Goal: Task Accomplishment & Management: Use online tool/utility

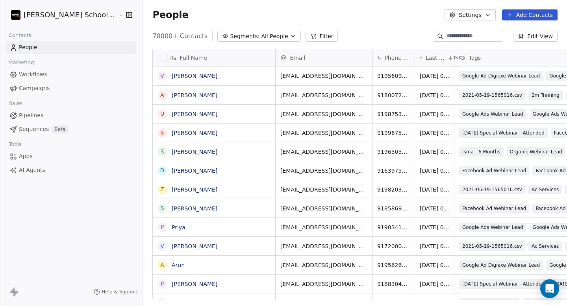
scroll to position [264, 445]
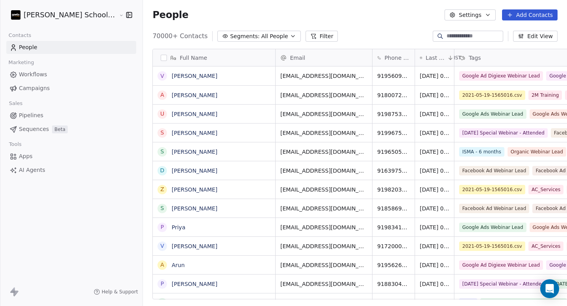
click at [458, 32] on input at bounding box center [473, 36] width 55 height 8
click at [404, 18] on div "People Settings Add Contacts" at bounding box center [354, 14] width 405 height 11
click at [455, 19] on button "Settings" at bounding box center [469, 14] width 51 height 11
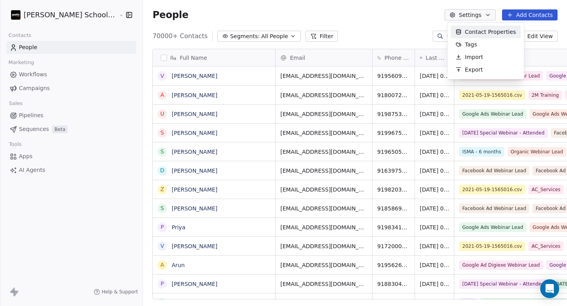
click at [401, 19] on html "[PERSON_NAME] School of Finance LLP Contacts People Marketing Workflows Campaig…" at bounding box center [283, 153] width 567 height 306
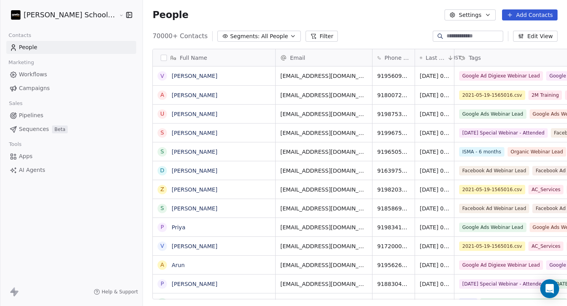
click at [481, 16] on button "Settings" at bounding box center [469, 14] width 51 height 11
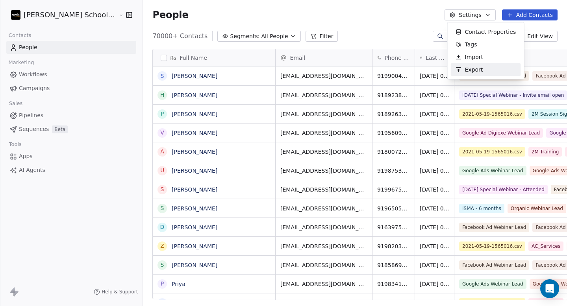
click at [226, 32] on html "[PERSON_NAME] School of Finance LLP Contacts People Marketing Workflows Campaig…" at bounding box center [283, 153] width 567 height 306
click at [261, 36] on span "All People" at bounding box center [274, 36] width 27 height 8
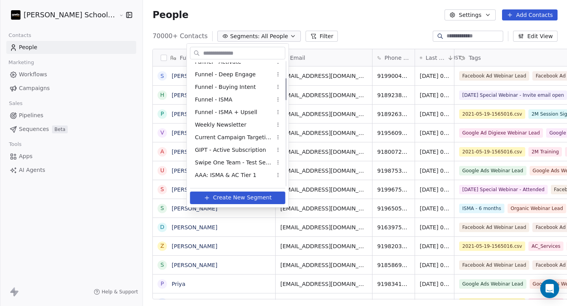
scroll to position [97, 0]
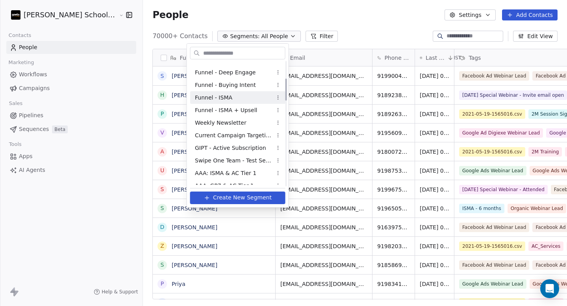
click at [240, 98] on div "Funnel - ISMA" at bounding box center [237, 97] width 95 height 13
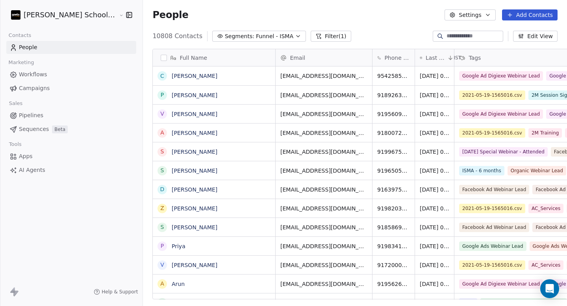
scroll to position [264, 445]
click at [256, 39] on span "Funnel - ISMA" at bounding box center [274, 36] width 37 height 8
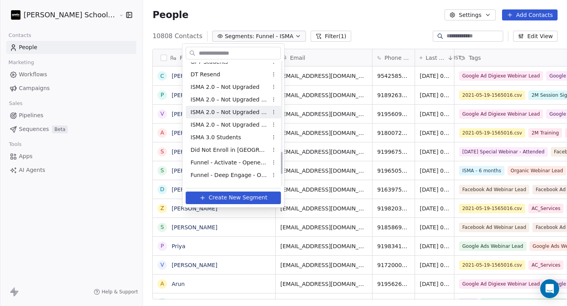
scroll to position [490, 0]
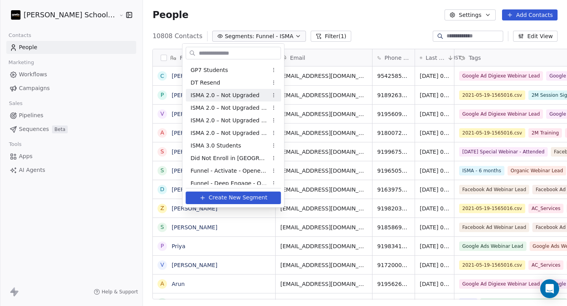
click at [240, 97] on span "ISMA 2.0 – Not Upgraded" at bounding box center [224, 95] width 69 height 8
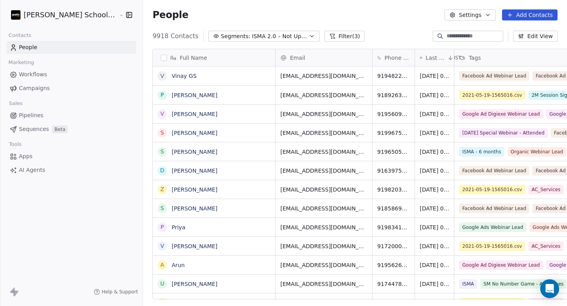
scroll to position [264, 445]
click at [462, 15] on button "Settings" at bounding box center [469, 14] width 51 height 11
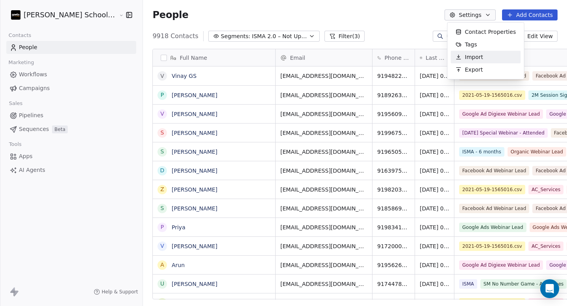
click at [414, 14] on html "[PERSON_NAME] School of Finance LLP Contacts People Marketing Workflows Campaig…" at bounding box center [283, 153] width 567 height 306
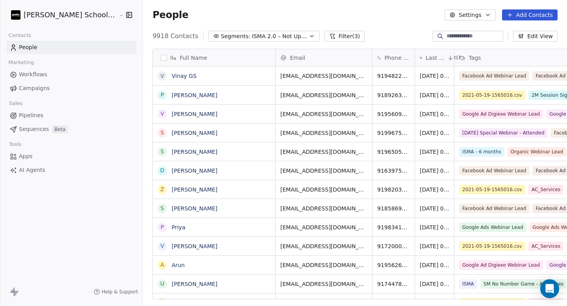
click at [161, 56] on button "button" at bounding box center [164, 58] width 6 height 6
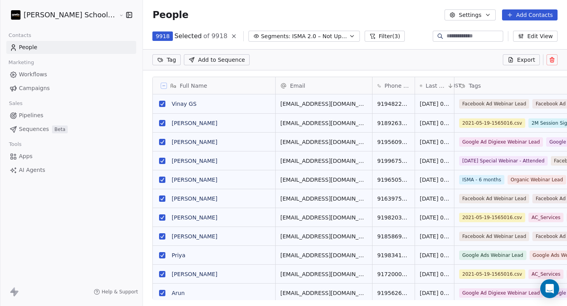
scroll to position [236, 445]
click at [512, 58] on icon at bounding box center [511, 57] width 1 height 1
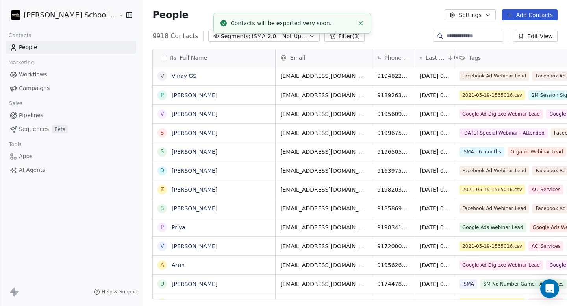
scroll to position [264, 445]
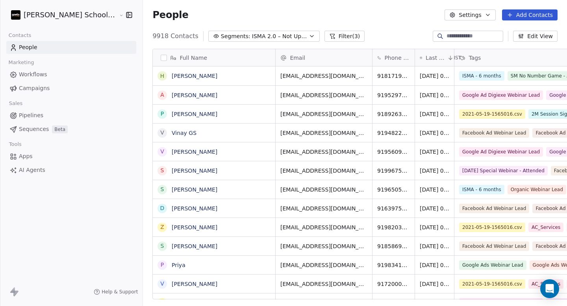
click at [74, 12] on html "[PERSON_NAME] School of Finance LLP Contacts People Marketing Workflows Campaig…" at bounding box center [283, 153] width 567 height 306
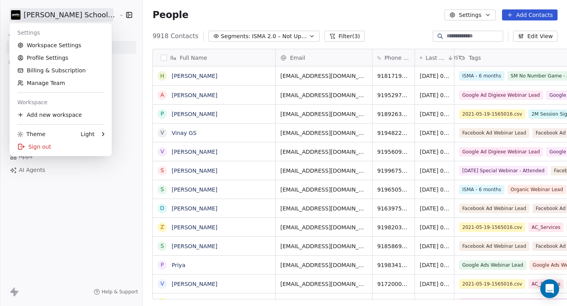
click at [74, 11] on html "[PERSON_NAME] School of Finance LLP Contacts People Marketing Workflows Campaig…" at bounding box center [283, 153] width 567 height 306
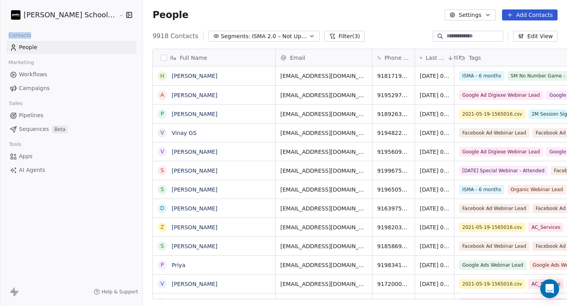
click at [467, 20] on button "Settings" at bounding box center [469, 14] width 51 height 11
click at [458, 70] on icon "Suggestions" at bounding box center [458, 69] width 6 height 6
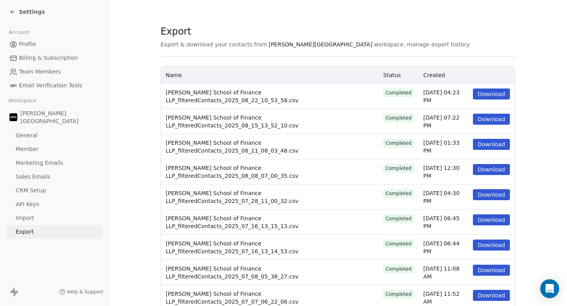
click at [493, 94] on button "Download" at bounding box center [491, 94] width 37 height 11
click at [33, 8] on span "Settings" at bounding box center [32, 12] width 26 height 8
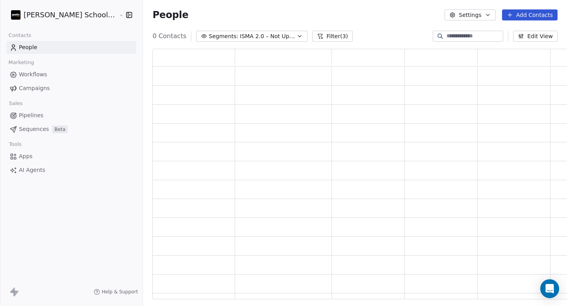
click at [0, 16] on div at bounding box center [0, 153] width 0 height 306
click at [458, 39] on input at bounding box center [473, 36] width 55 height 8
paste input "**********"
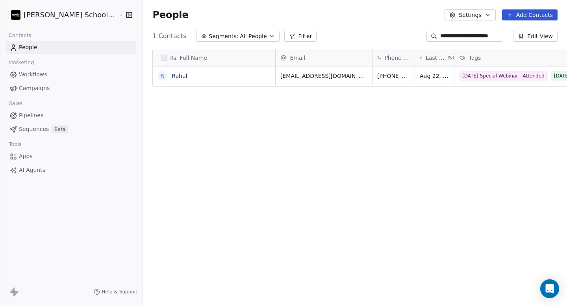
scroll to position [264, 445]
type input "**********"
click at [172, 76] on link "Rahul" at bounding box center [180, 76] width 16 height 6
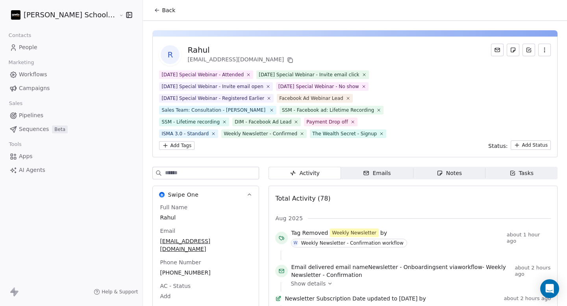
click at [177, 177] on input at bounding box center [212, 173] width 94 height 12
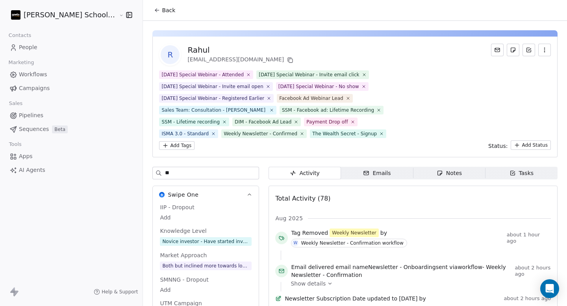
type input "***"
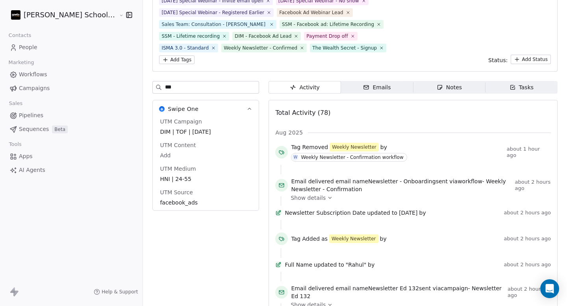
scroll to position [81, 0]
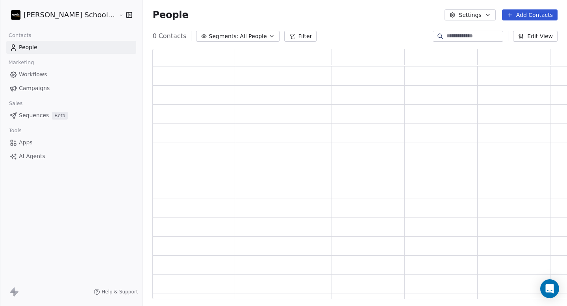
scroll to position [245, 426]
click at [32, 67] on span "Marketing" at bounding box center [21, 63] width 32 height 12
click at [32, 70] on span "Workflows" at bounding box center [33, 74] width 28 height 8
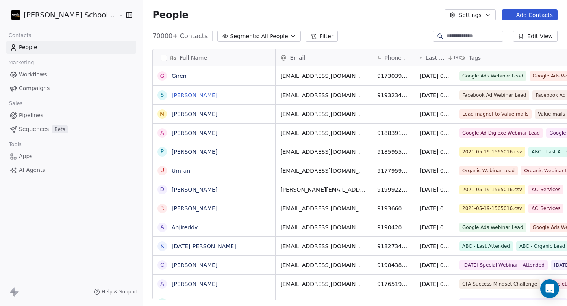
scroll to position [264, 445]
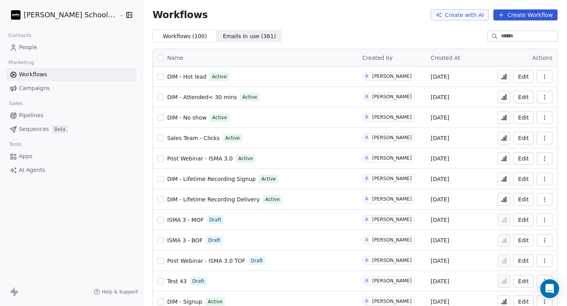
click at [503, 33] on input at bounding box center [527, 36] width 55 height 8
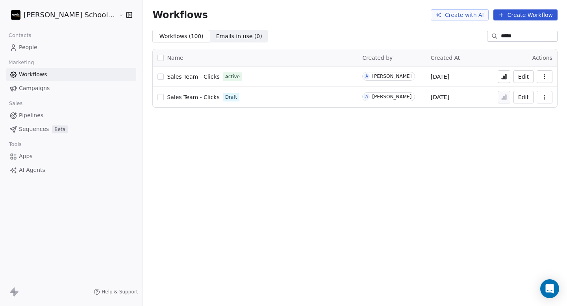
type input "*****"
click at [180, 75] on span "Sales Team - Clicks" at bounding box center [193, 77] width 52 height 6
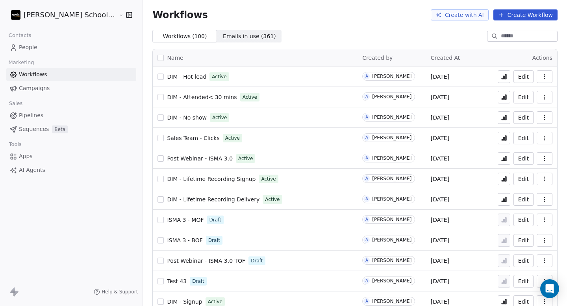
click at [505, 39] on input at bounding box center [527, 36] width 55 height 8
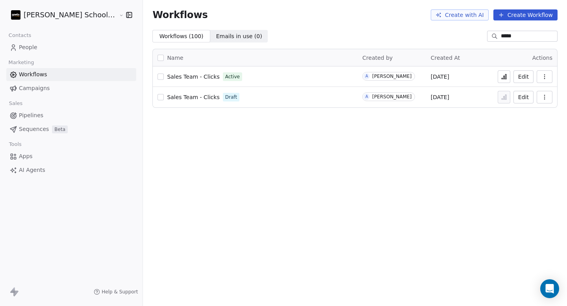
type input "*****"
click at [504, 74] on icon at bounding box center [503, 77] width 6 height 6
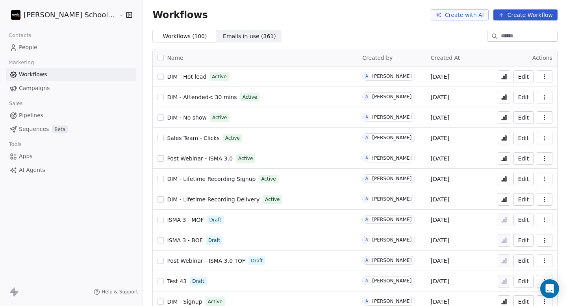
click at [41, 49] on link "People" at bounding box center [71, 47] width 130 height 13
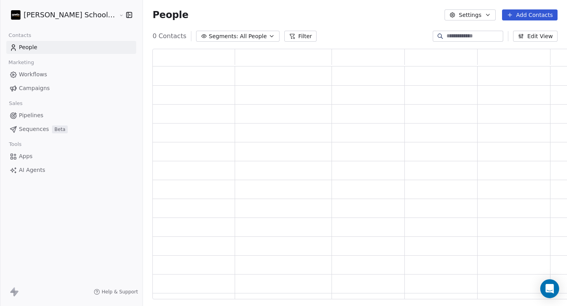
scroll to position [245, 426]
click at [245, 40] on span "All People" at bounding box center [258, 36] width 27 height 8
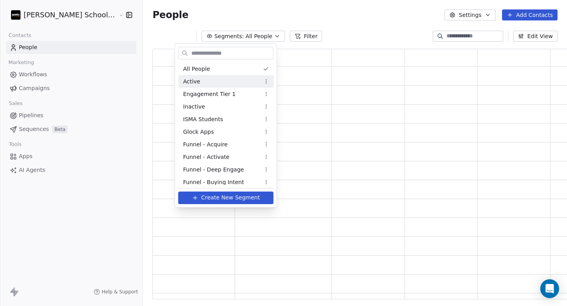
click at [319, 32] on html "Goela School of Finance LLP Contacts People Marketing Workflows Campaigns Sales…" at bounding box center [283, 153] width 567 height 306
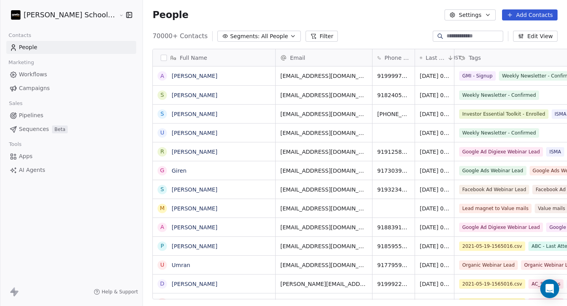
scroll to position [264, 445]
click at [70, 75] on link "Workflows" at bounding box center [71, 74] width 130 height 13
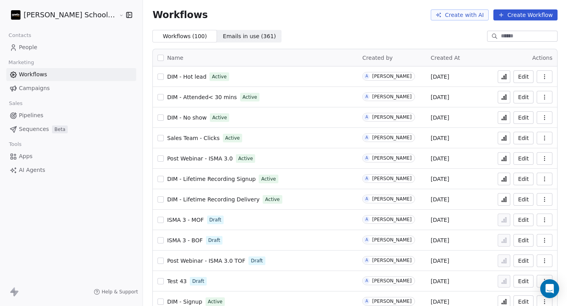
click at [509, 37] on input at bounding box center [527, 36] width 55 height 8
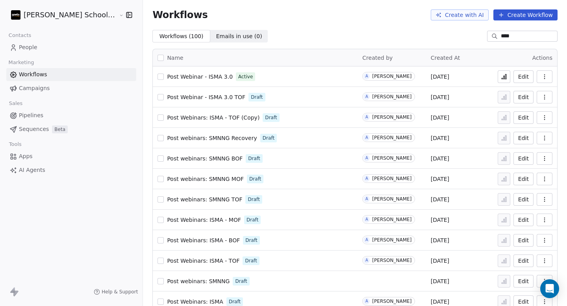
type input "****"
click at [503, 76] on icon at bounding box center [503, 77] width 1 height 3
